Goal: Obtain resource: Download file/media

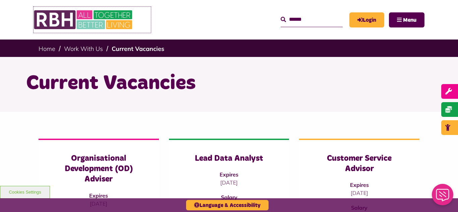
click at [67, 19] on img at bounding box center [84, 20] width 101 height 26
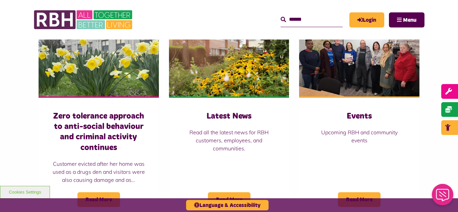
scroll to position [483, 0]
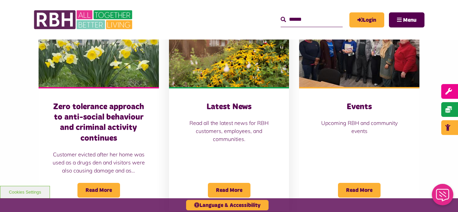
click at [227, 63] on img at bounding box center [229, 49] width 120 height 75
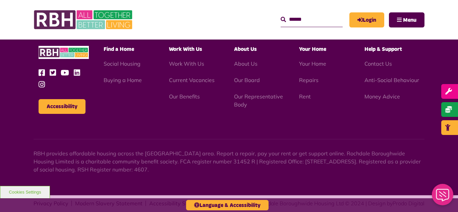
scroll to position [731, 0]
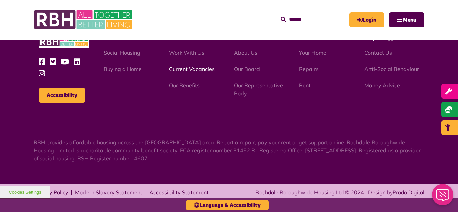
click at [191, 71] on link "Current Vacancies" at bounding box center [192, 69] width 46 height 7
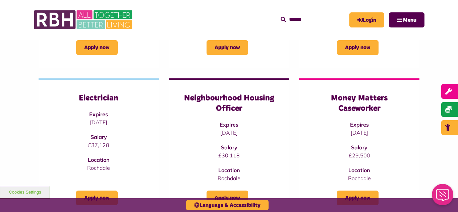
scroll to position [208, 0]
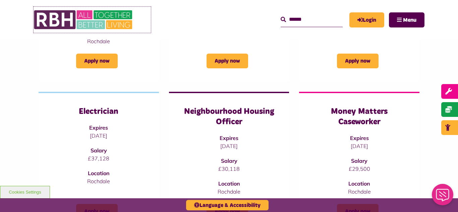
click at [81, 24] on img at bounding box center [84, 20] width 101 height 26
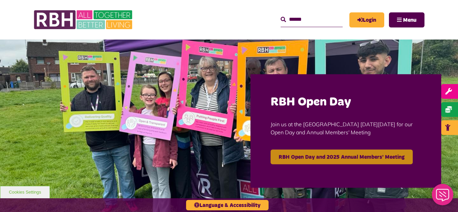
click at [337, 157] on link "RBH Open Day and 2025 Annual Members' Meeting" at bounding box center [342, 157] width 142 height 15
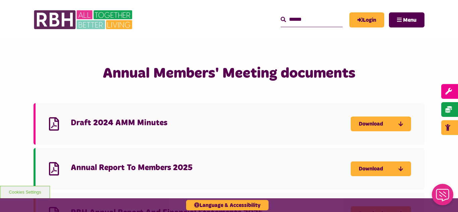
scroll to position [564, 0]
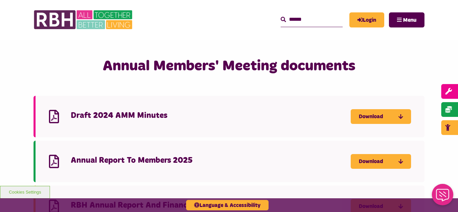
click at [375, 199] on link "Download" at bounding box center [381, 206] width 60 height 15
click at [0, 165] on div "Annual Members' Meeting documents Draft 2024 AMM Minutes Download Annual Report…" at bounding box center [229, 148] width 458 height 191
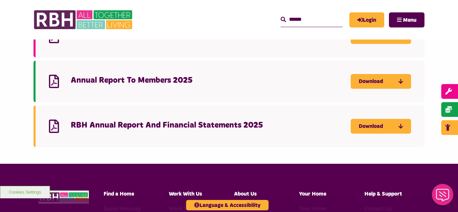
scroll to position [644, 0]
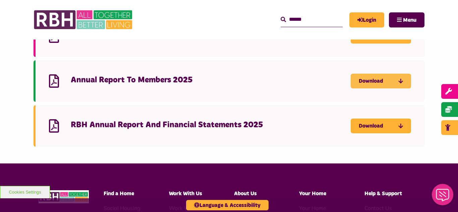
click at [378, 74] on link "Download" at bounding box center [381, 81] width 60 height 15
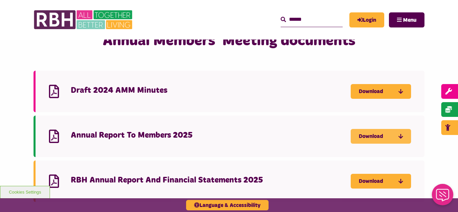
scroll to position [550, 0]
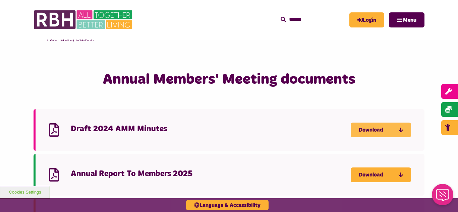
click at [369, 123] on link "Download" at bounding box center [381, 130] width 60 height 15
click at [91, 18] on img at bounding box center [84, 20] width 101 height 26
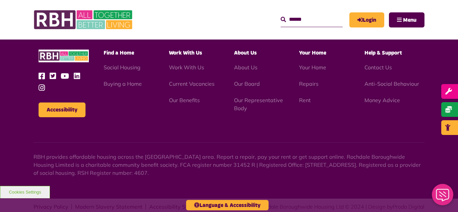
scroll to position [703, 0]
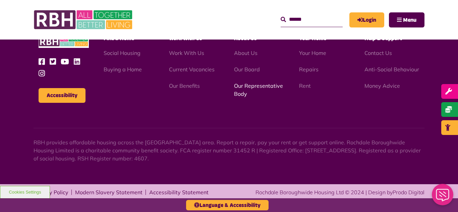
click at [250, 89] on link "Our Representative Body" at bounding box center [258, 90] width 49 height 15
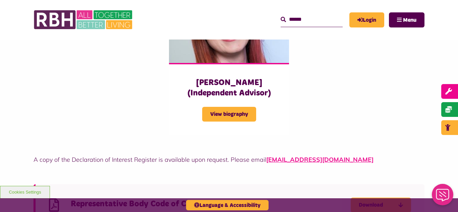
scroll to position [1732, 0]
